Goal: Task Accomplishment & Management: Manage account settings

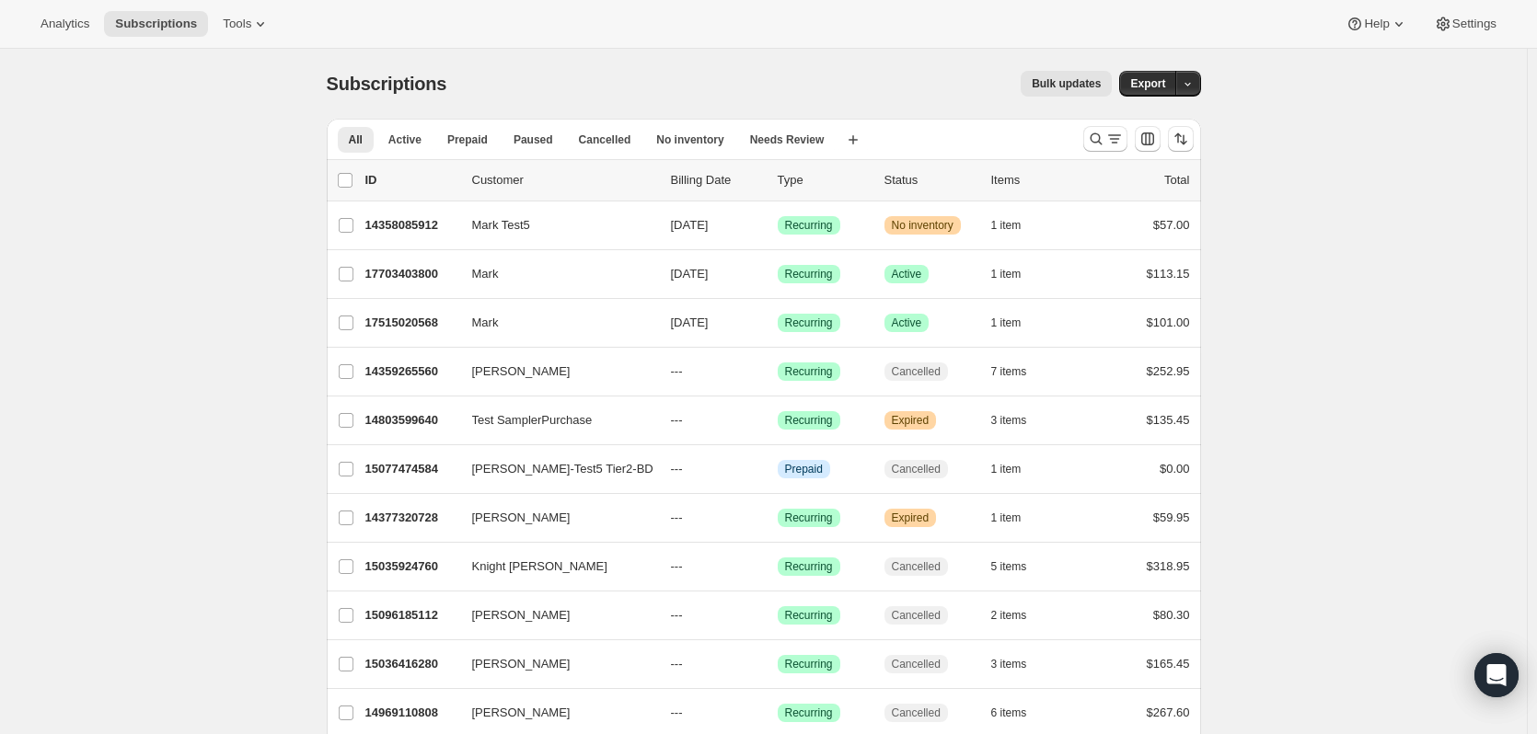
click at [412, 272] on p "17703403800" at bounding box center [411, 274] width 92 height 18
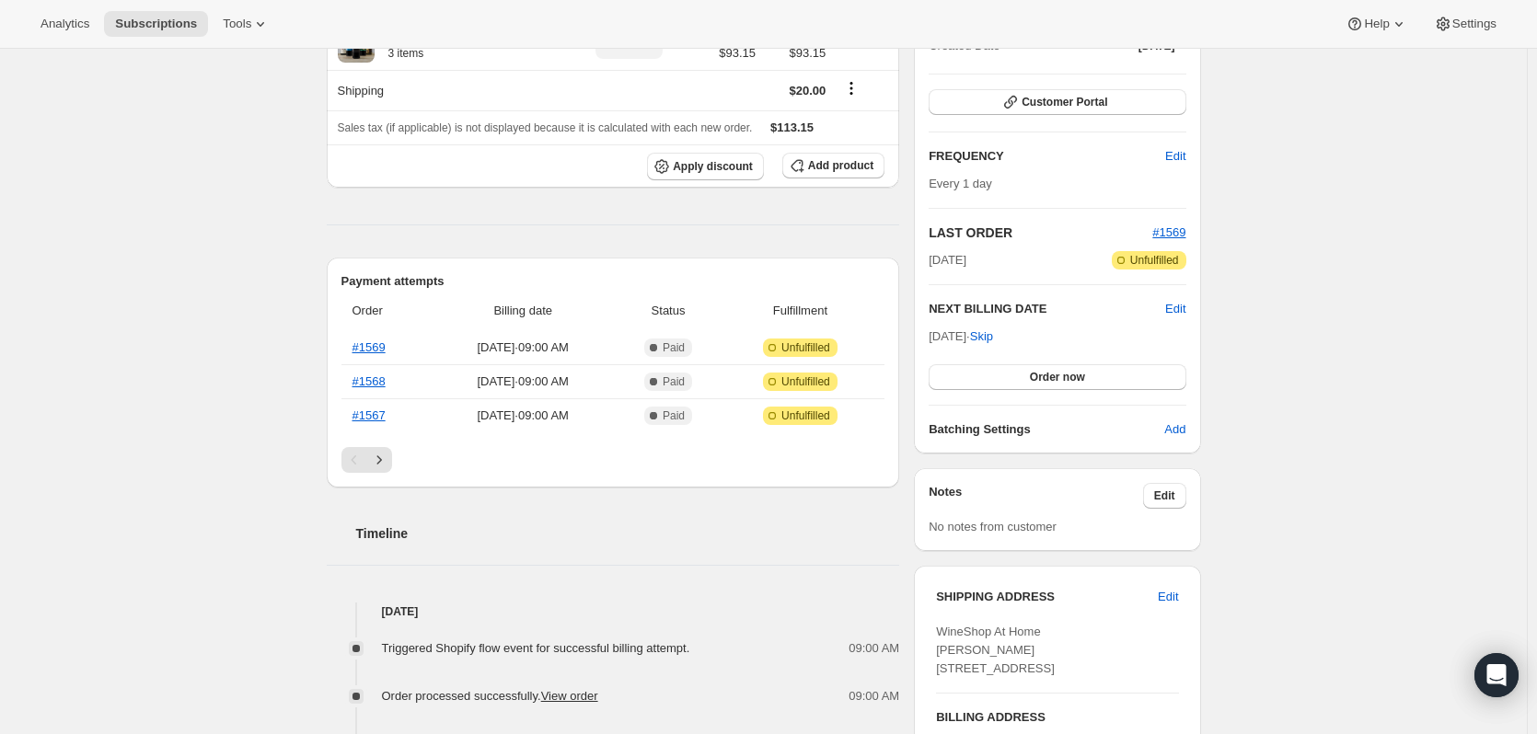
scroll to position [256, 0]
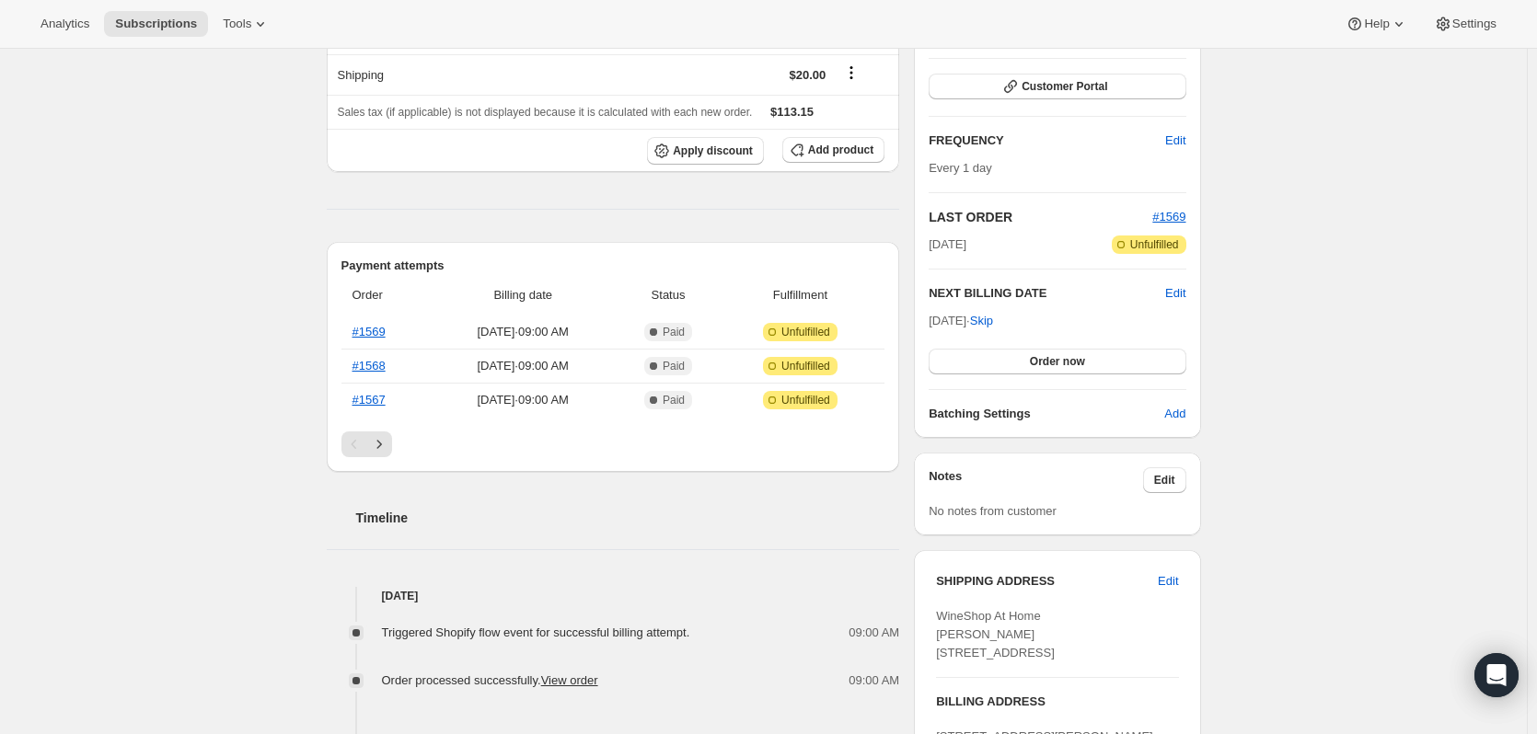
click at [386, 439] on icon "Next" at bounding box center [379, 444] width 18 height 18
click at [358, 445] on icon "Previous" at bounding box center [354, 444] width 18 height 18
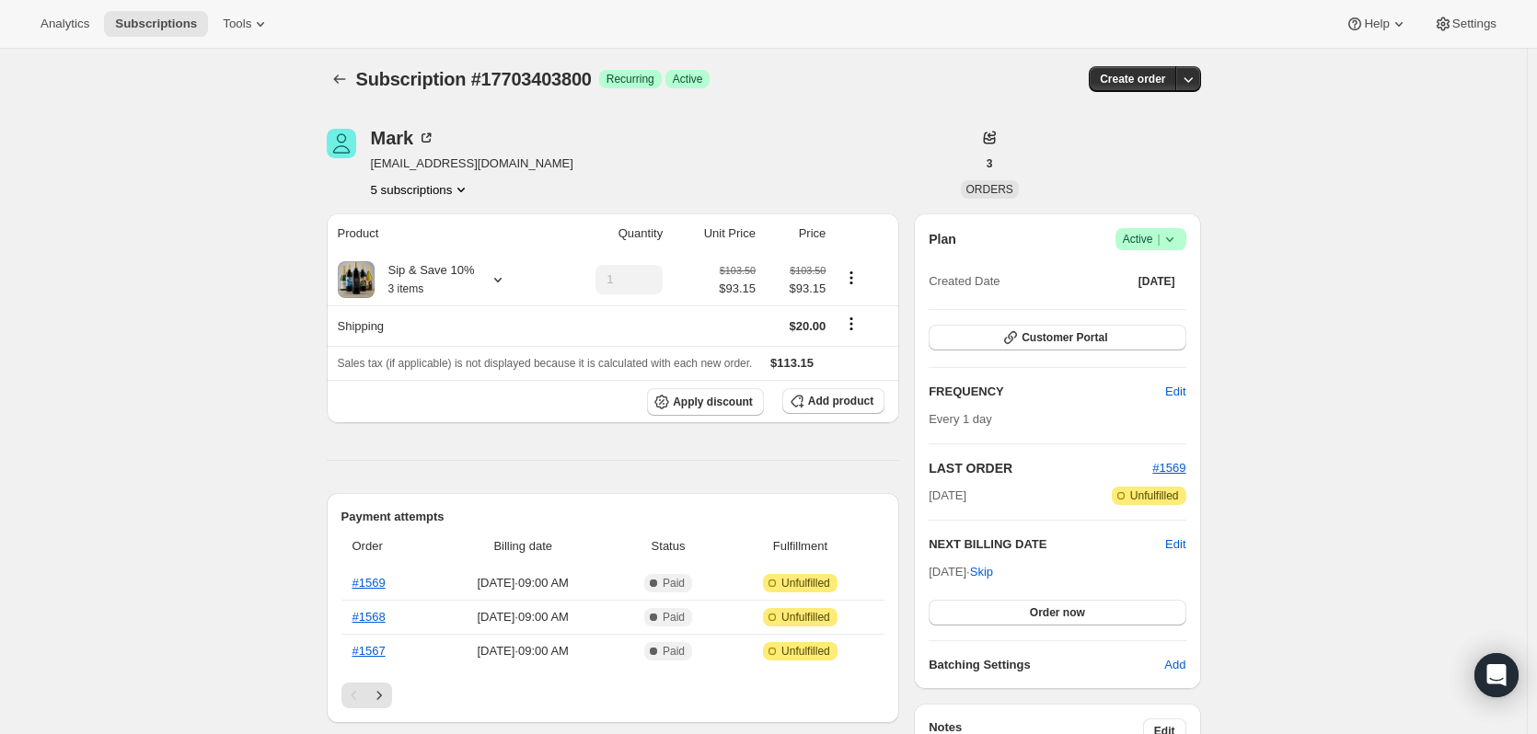
scroll to position [0, 0]
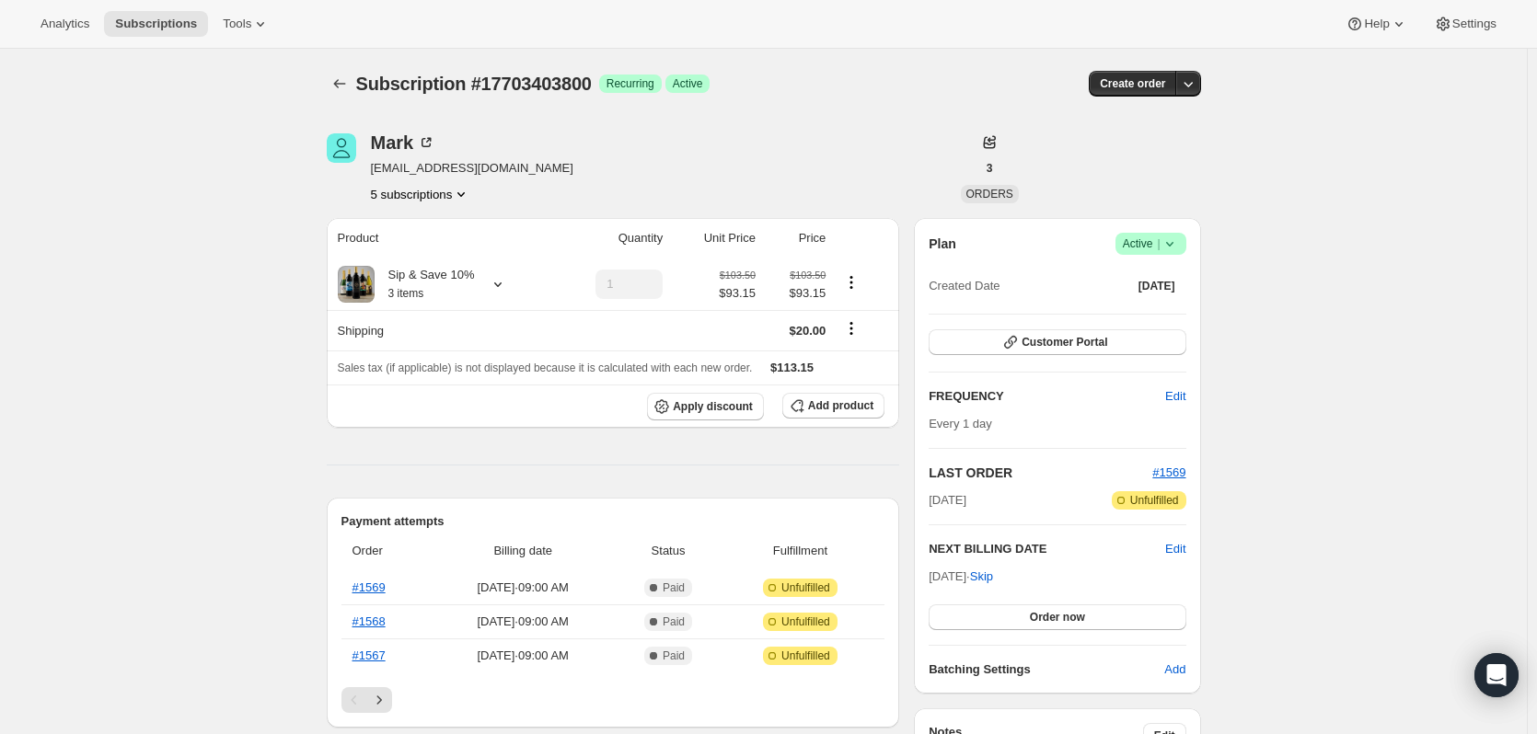
click at [338, 83] on icon "Subscriptions" at bounding box center [339, 84] width 18 height 18
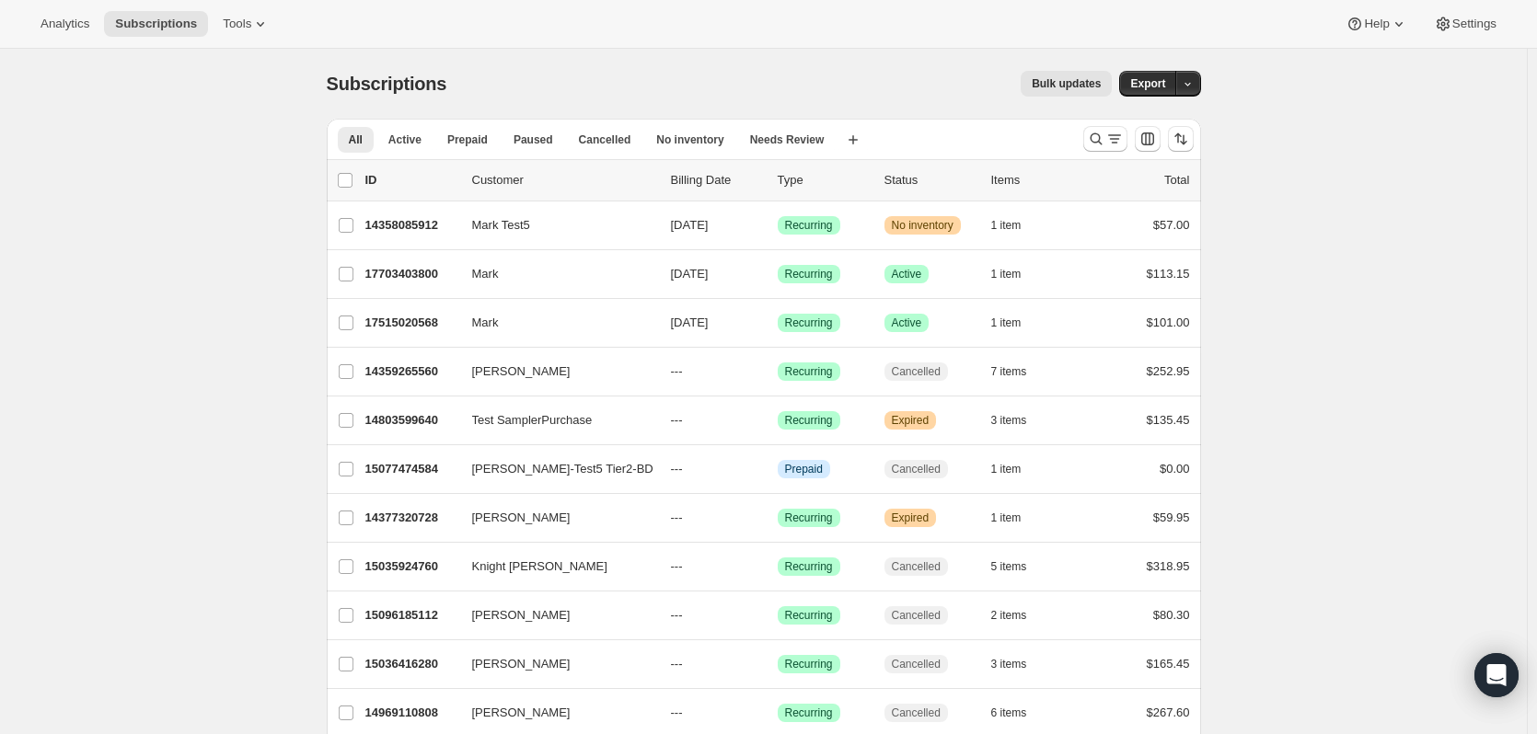
click at [415, 271] on p "17703403800" at bounding box center [411, 274] width 92 height 18
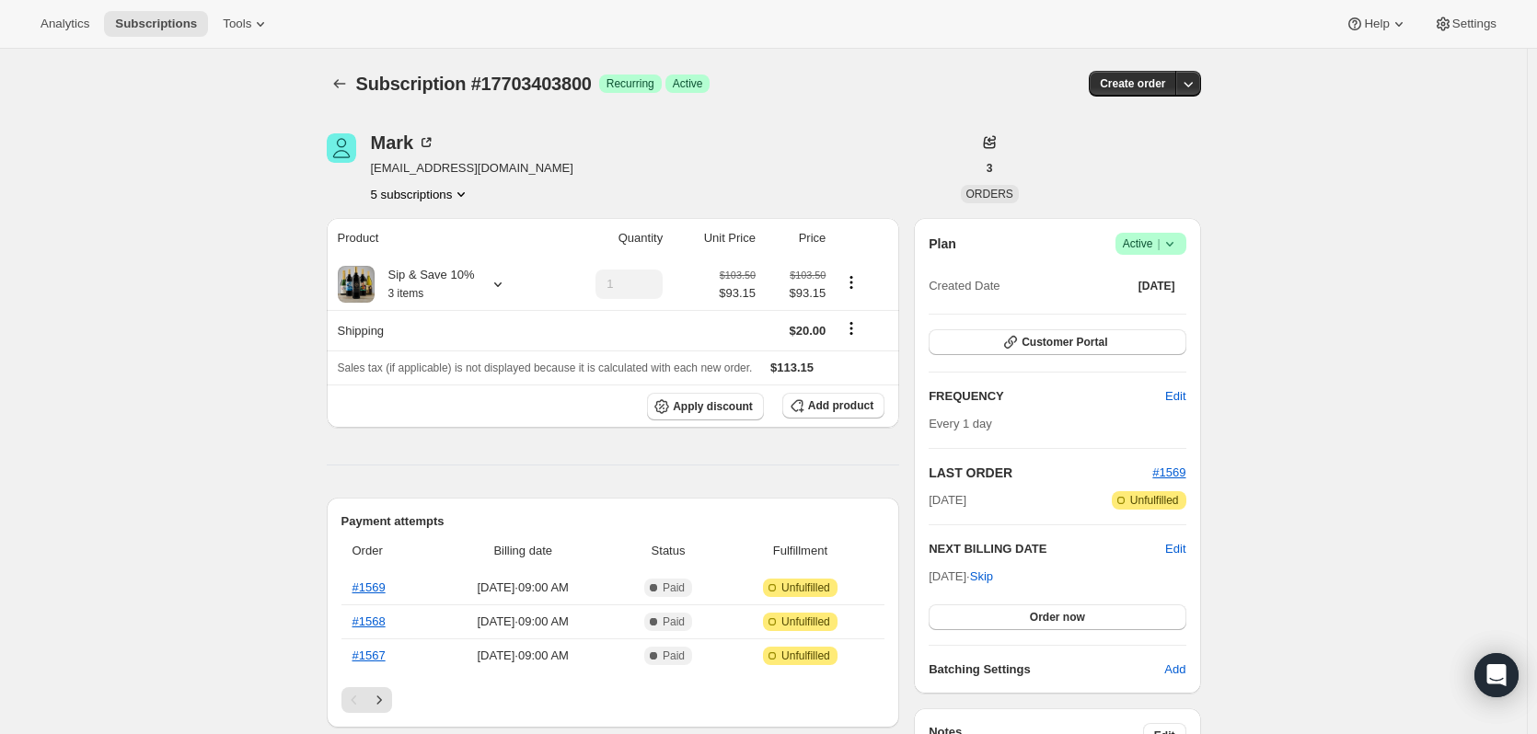
click at [255, 22] on icon at bounding box center [260, 24] width 18 height 18
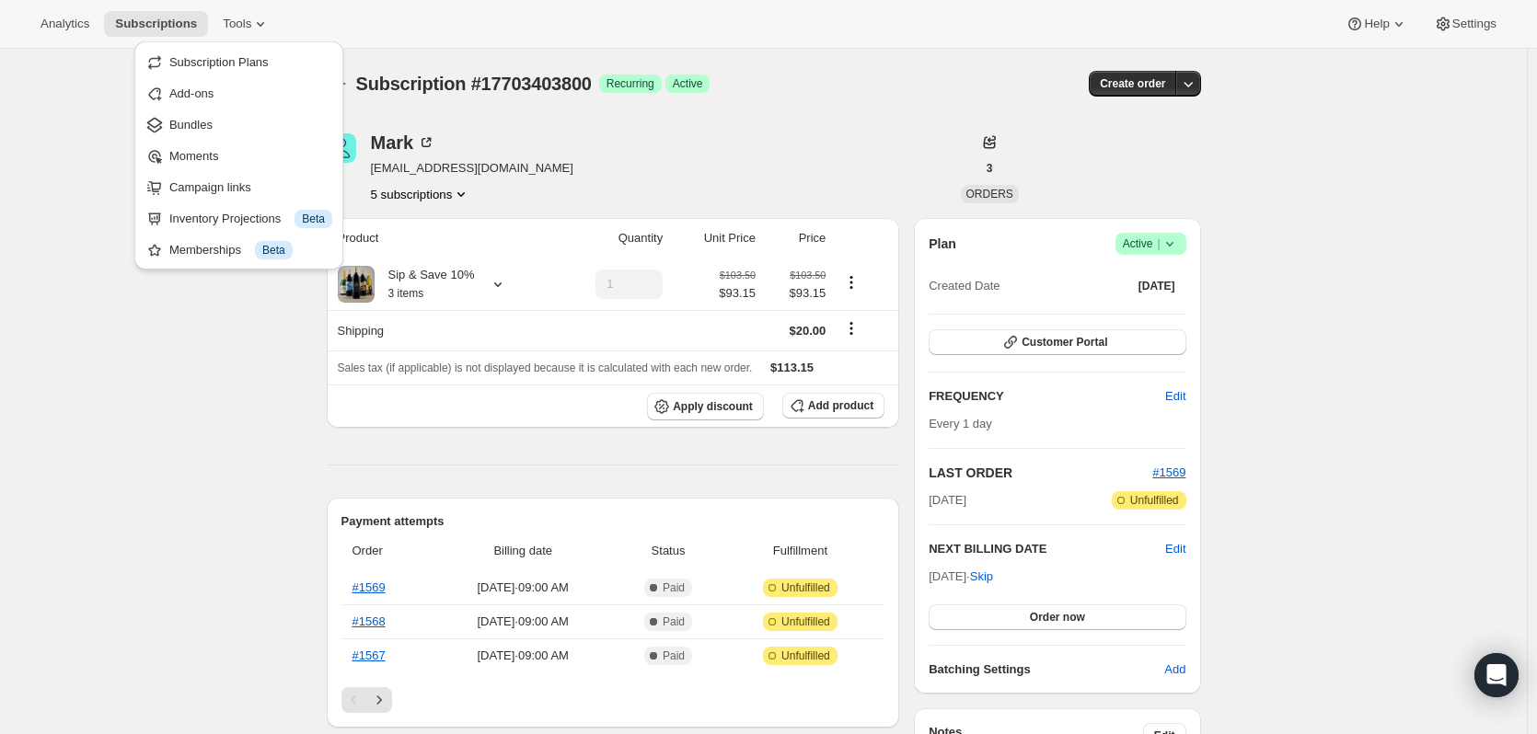
click at [194, 155] on span "Moments" at bounding box center [193, 156] width 49 height 14
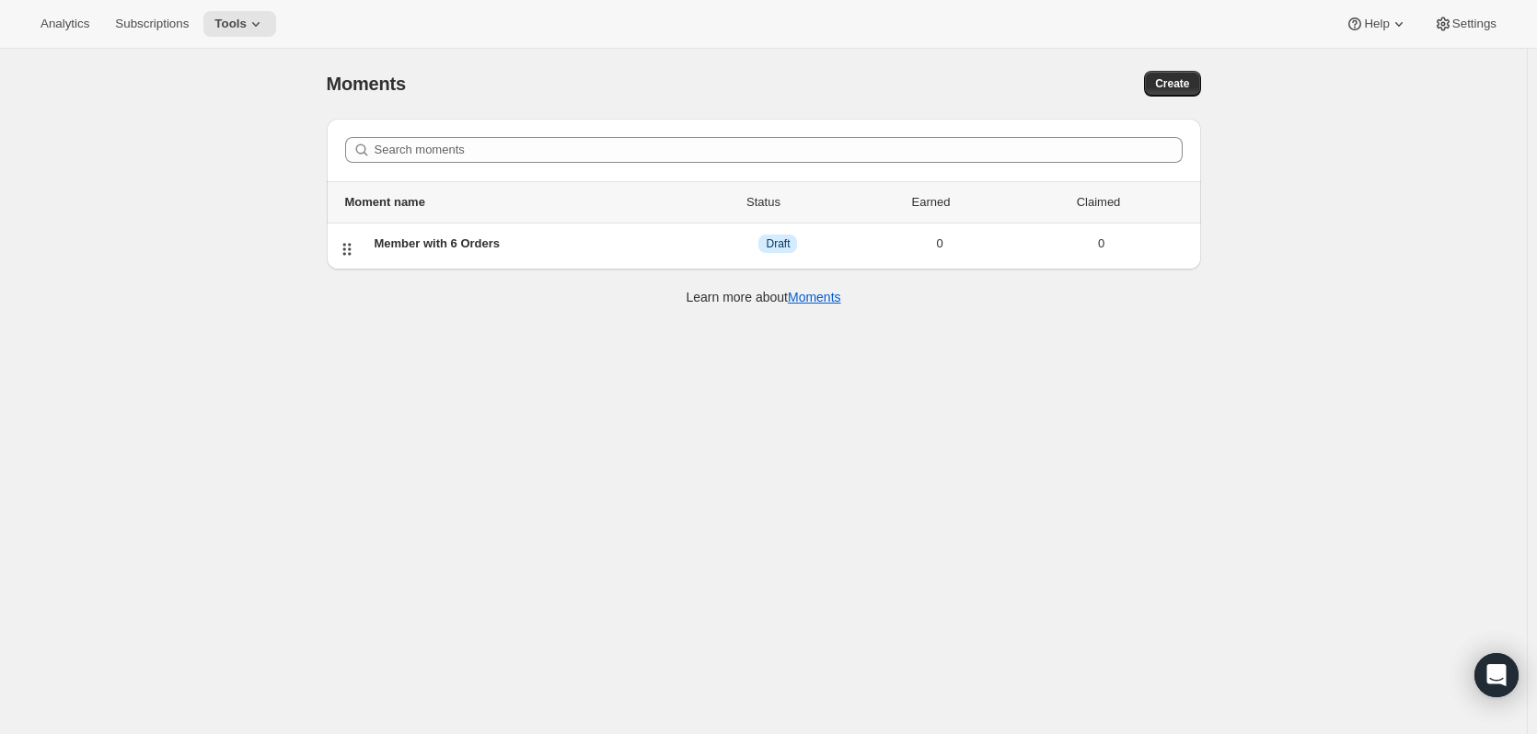
click at [441, 241] on div "Member with 6 Orders" at bounding box center [536, 244] width 323 height 18
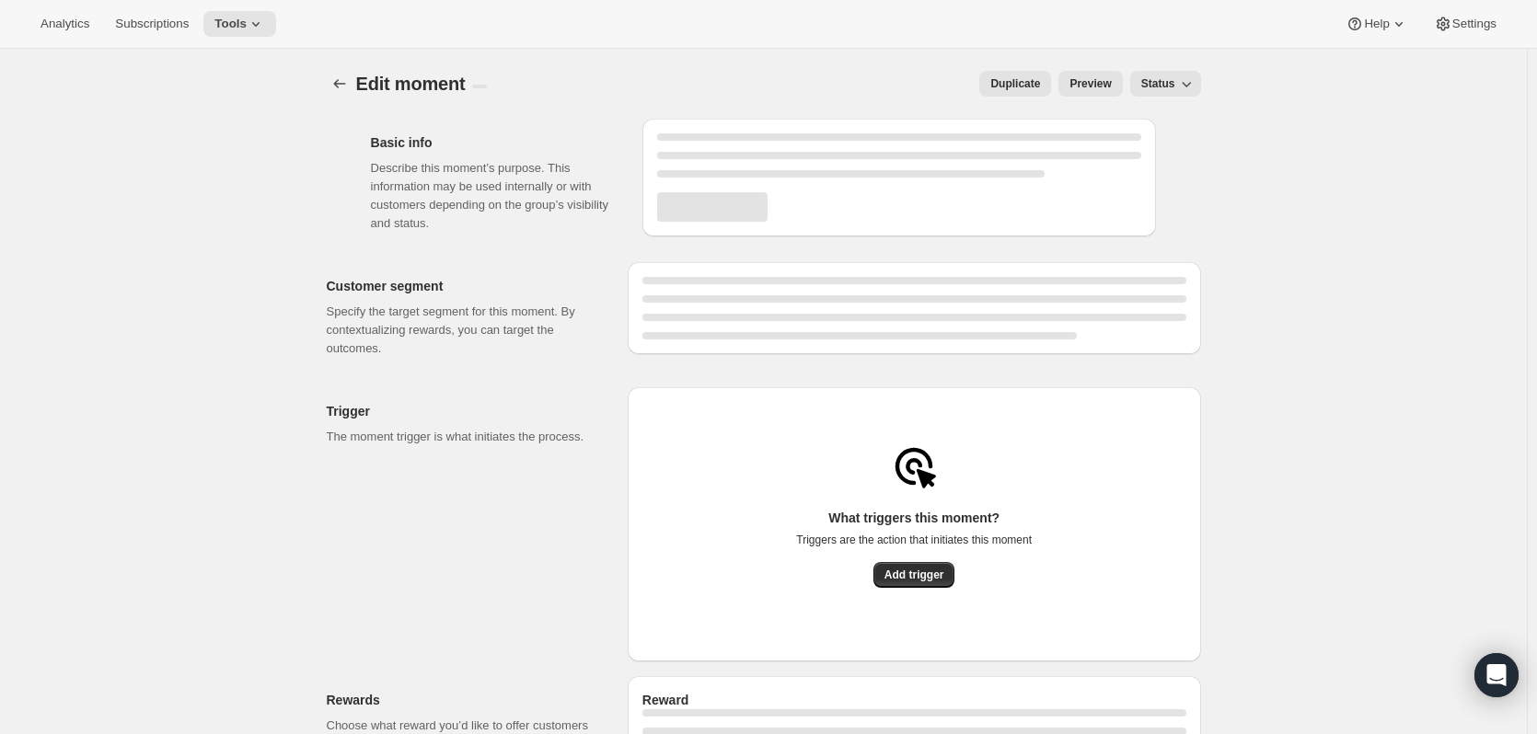
select select "FIXED_AMOUNT"
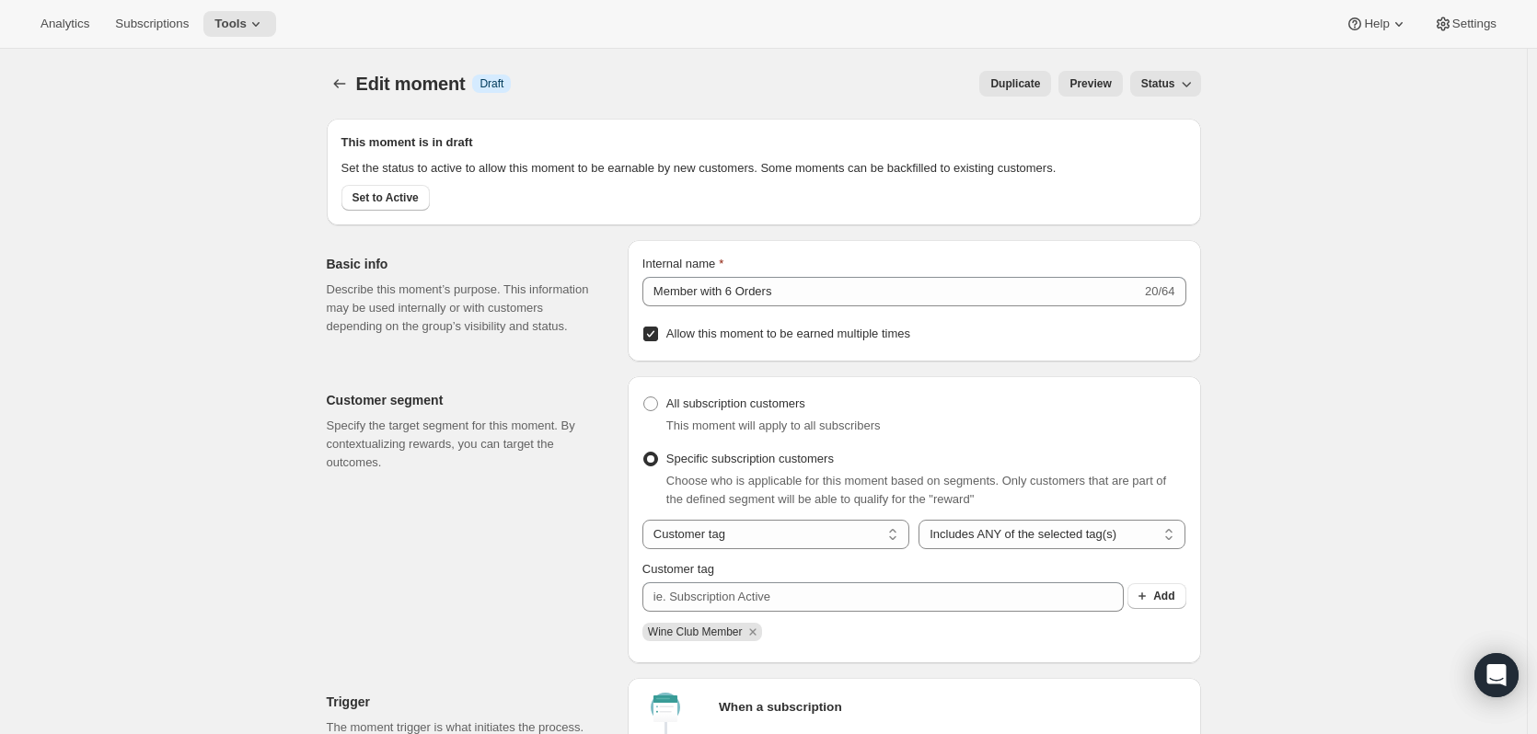
click at [387, 200] on span "Set to Active" at bounding box center [385, 198] width 66 height 15
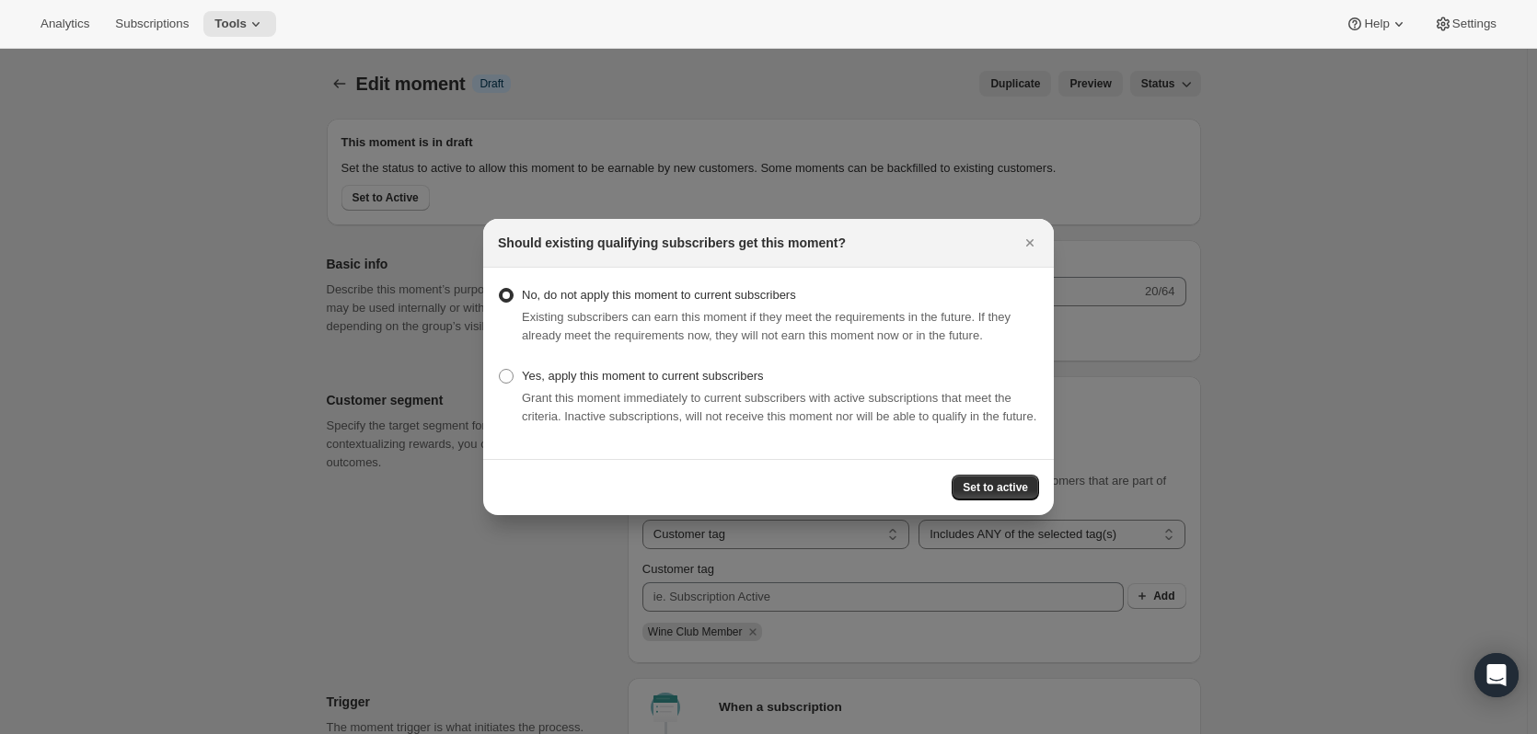
click at [1033, 239] on icon "Close" at bounding box center [1029, 242] width 7 height 7
